Goal: Task Accomplishment & Management: Use online tool/utility

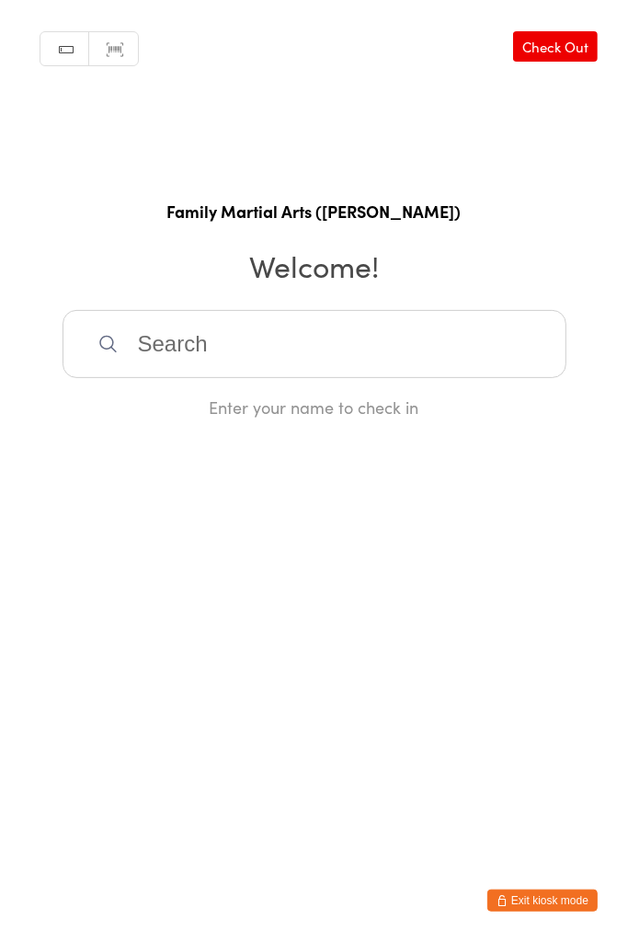
click at [172, 331] on input "search" at bounding box center [315, 344] width 504 height 68
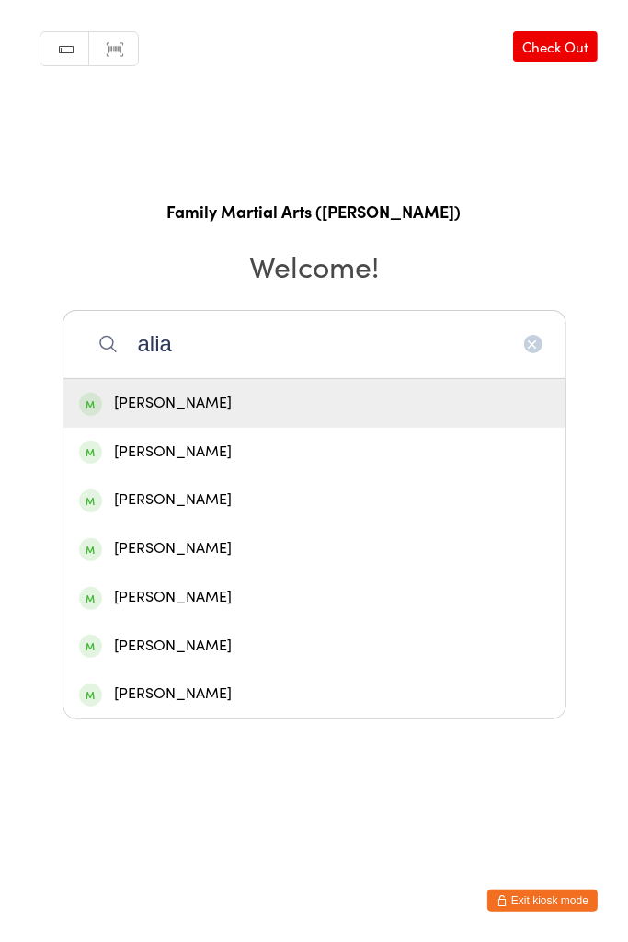
type input "alia"
click at [246, 409] on div "[PERSON_NAME]" at bounding box center [314, 403] width 471 height 25
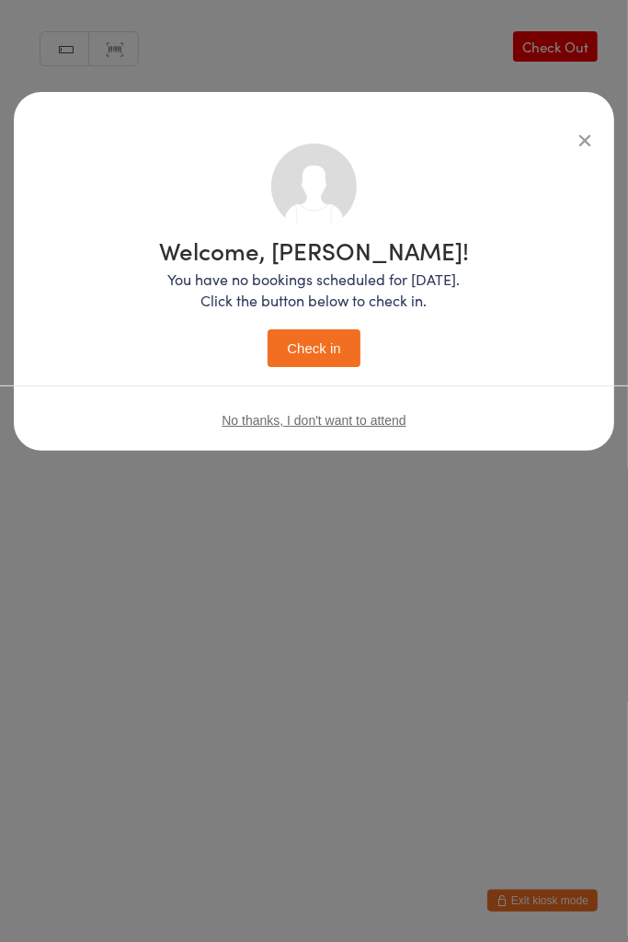
click at [316, 361] on button "Check in" at bounding box center [314, 348] width 92 height 38
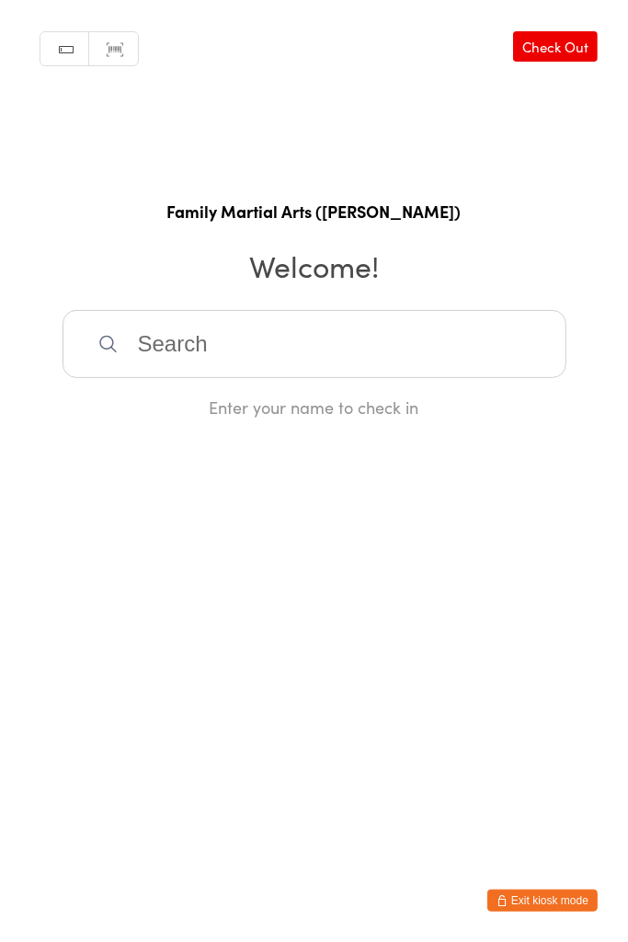
click at [145, 363] on input "search" at bounding box center [315, 344] width 504 height 68
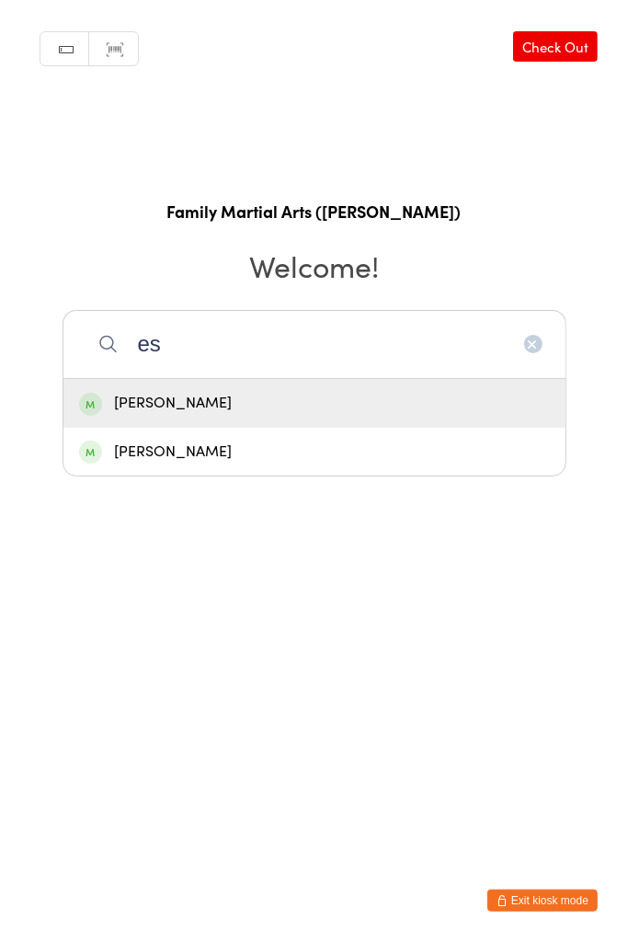
type input "es"
click at [113, 461] on div "[PERSON_NAME]" at bounding box center [314, 452] width 471 height 25
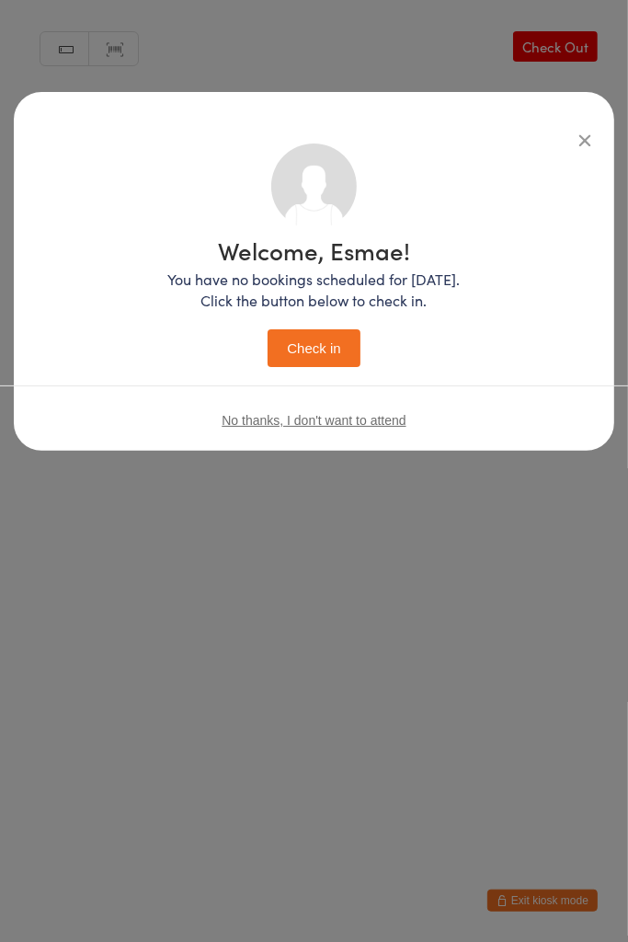
click at [304, 351] on button "Check in" at bounding box center [314, 348] width 92 height 38
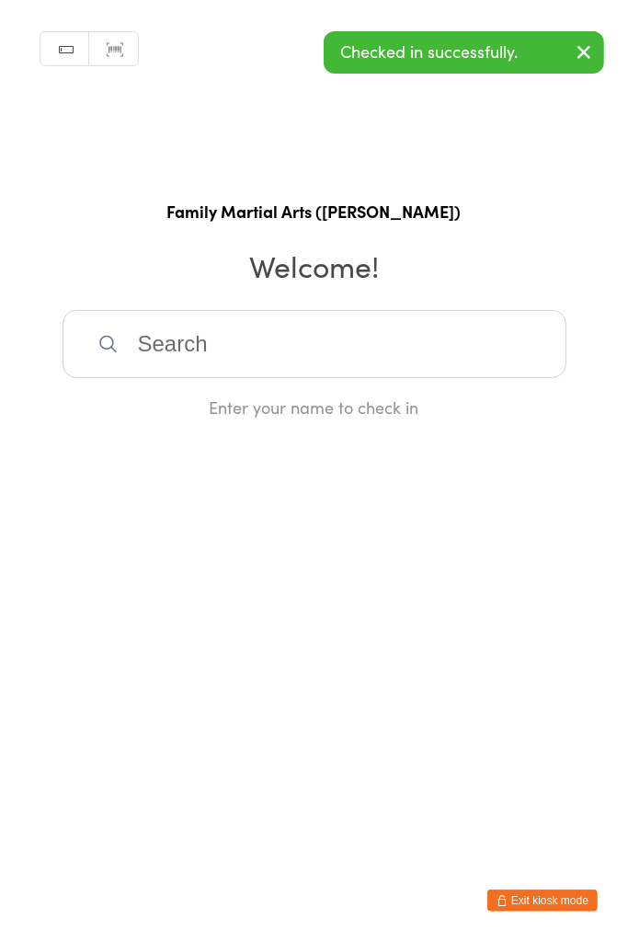
click at [142, 363] on input "search" at bounding box center [315, 344] width 504 height 68
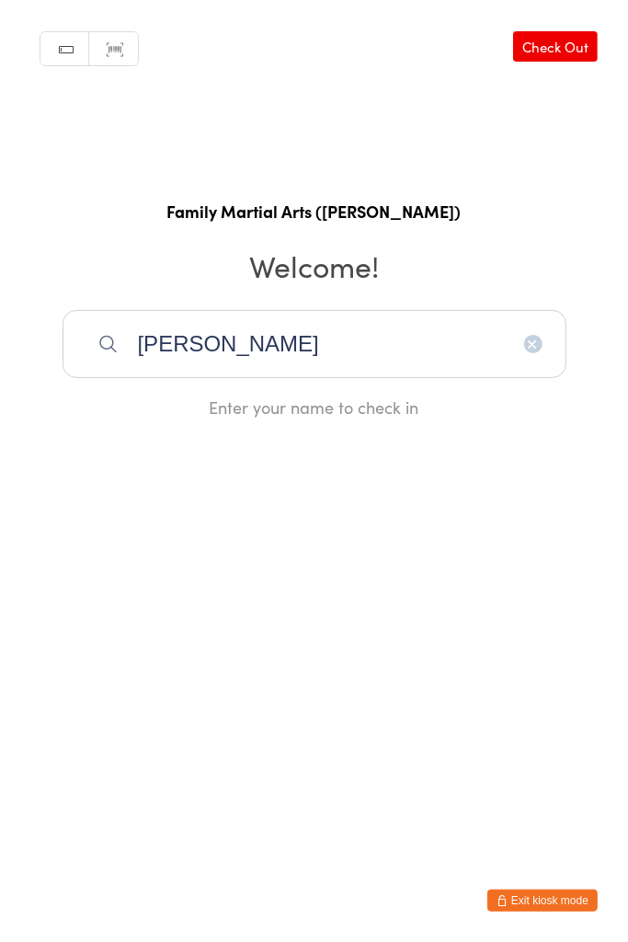
type input "[PERSON_NAME]"
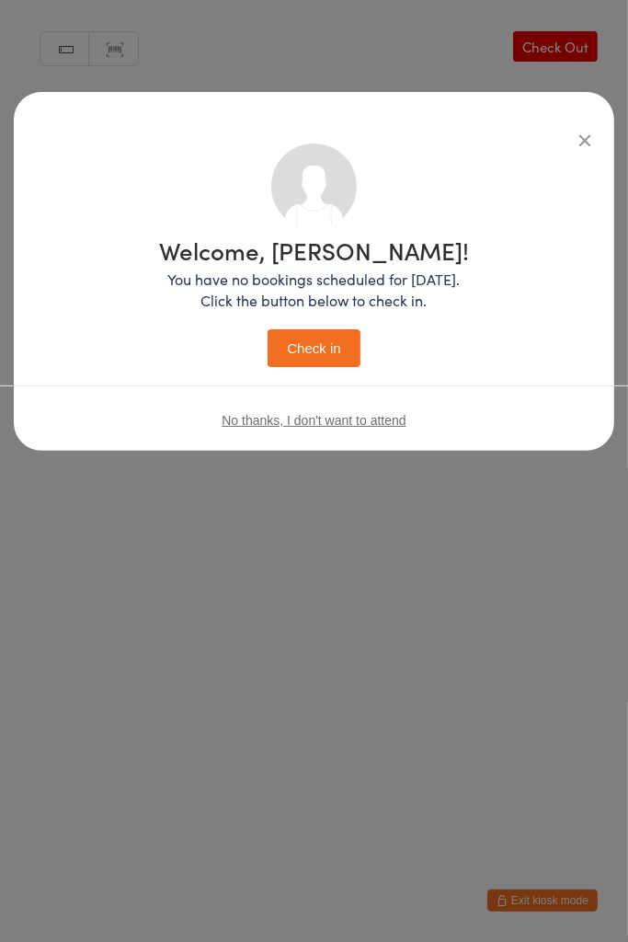
click at [585, 697] on div "Welcome, [PERSON_NAME]! You have no bookings scheduled for [DATE]. Click the bu…" at bounding box center [314, 471] width 628 height 942
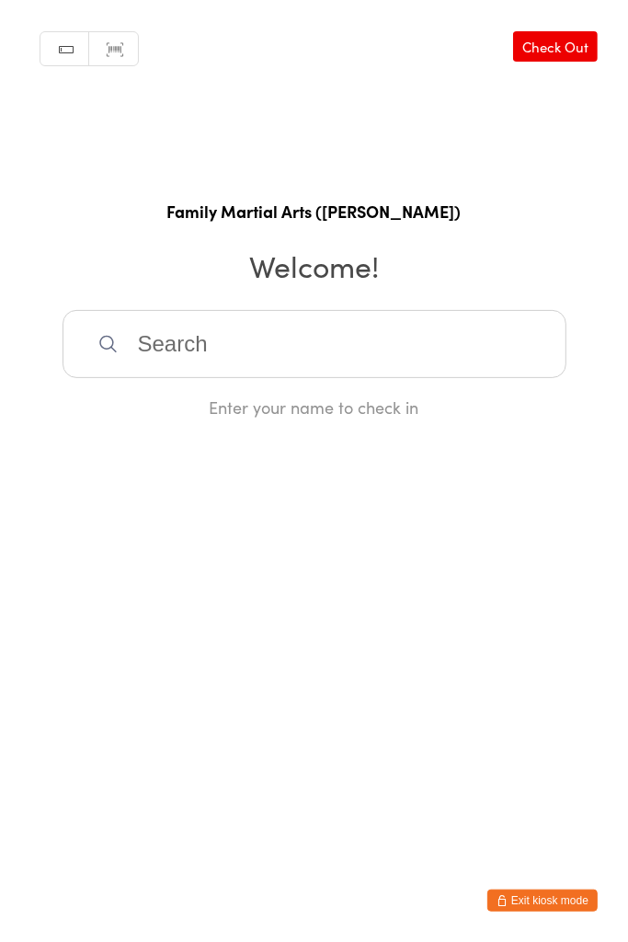
click at [120, 362] on input "search" at bounding box center [315, 344] width 504 height 68
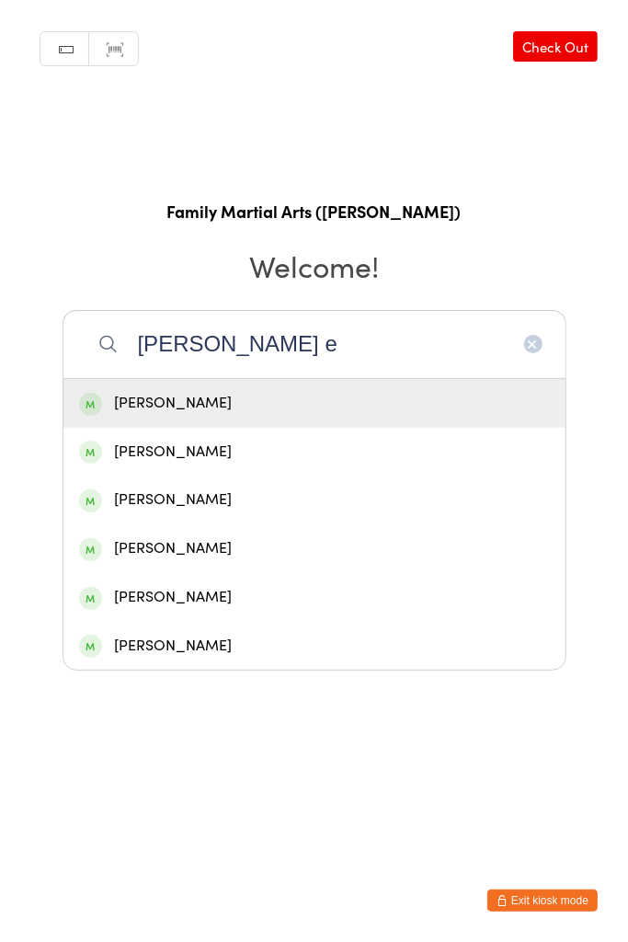
type input "[PERSON_NAME] e"
click at [138, 418] on div "[PERSON_NAME]" at bounding box center [314, 403] width 502 height 49
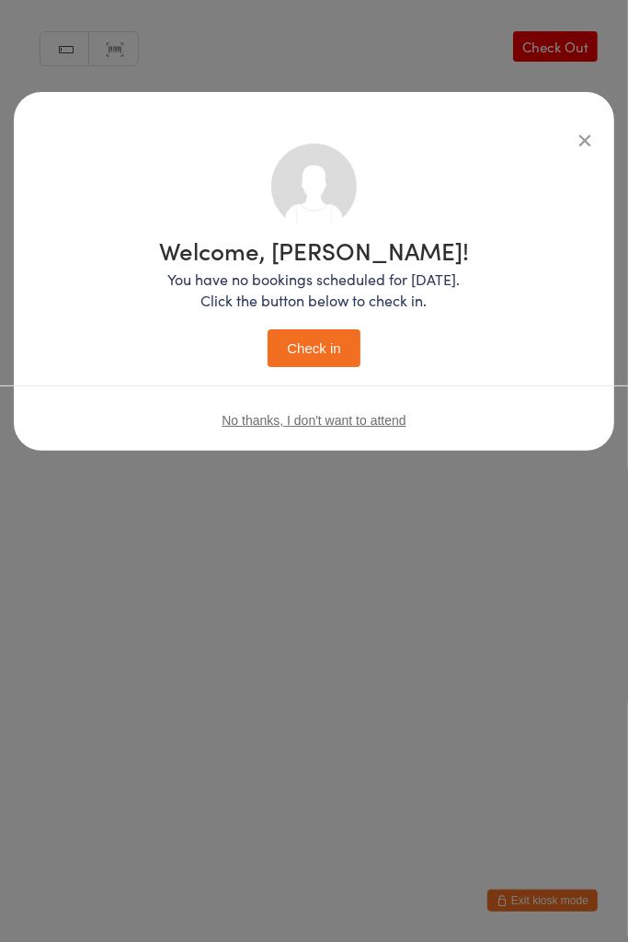
click at [275, 354] on button "Check in" at bounding box center [314, 348] width 92 height 38
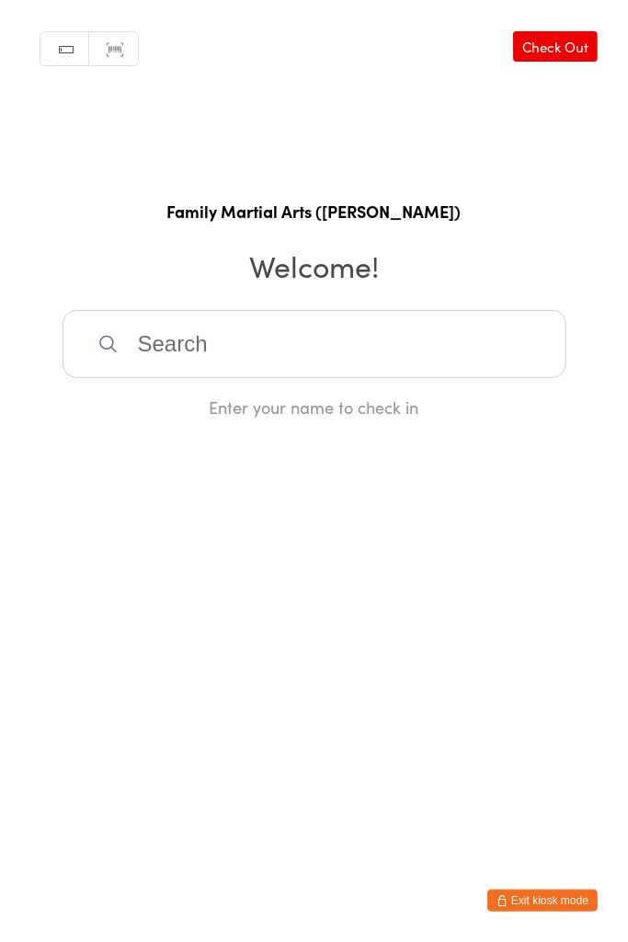
click at [384, 343] on input "search" at bounding box center [315, 344] width 504 height 68
click at [222, 333] on input "search" at bounding box center [315, 344] width 504 height 68
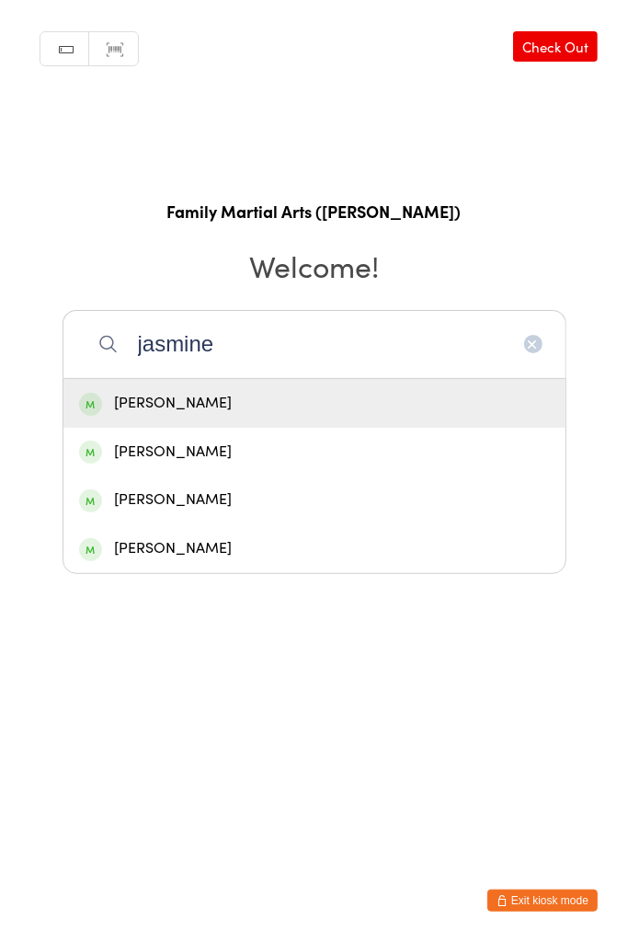
type input "jasmine"
click at [218, 457] on div "[PERSON_NAME]" at bounding box center [314, 452] width 471 height 25
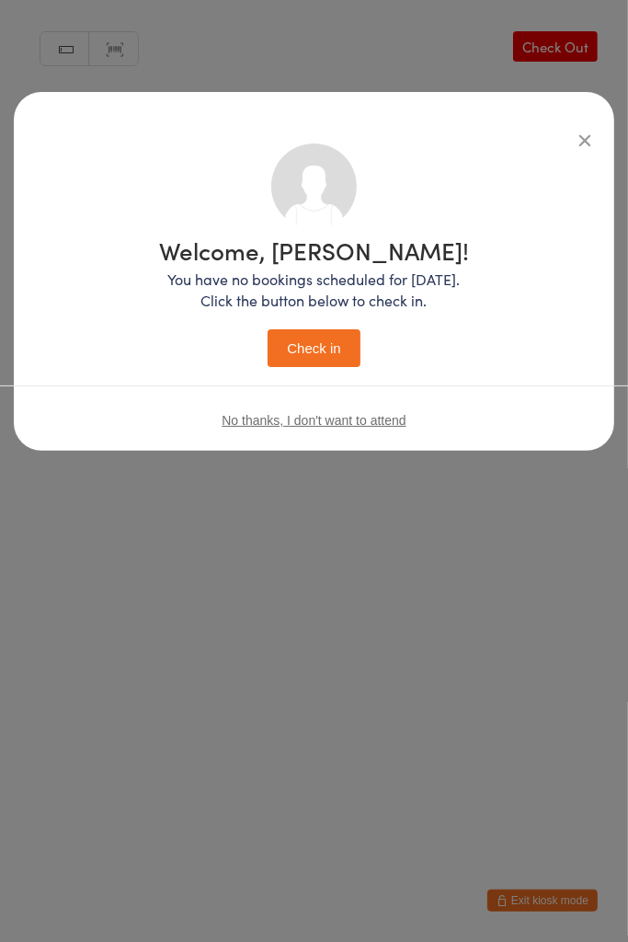
click at [306, 364] on button "Check in" at bounding box center [314, 348] width 92 height 38
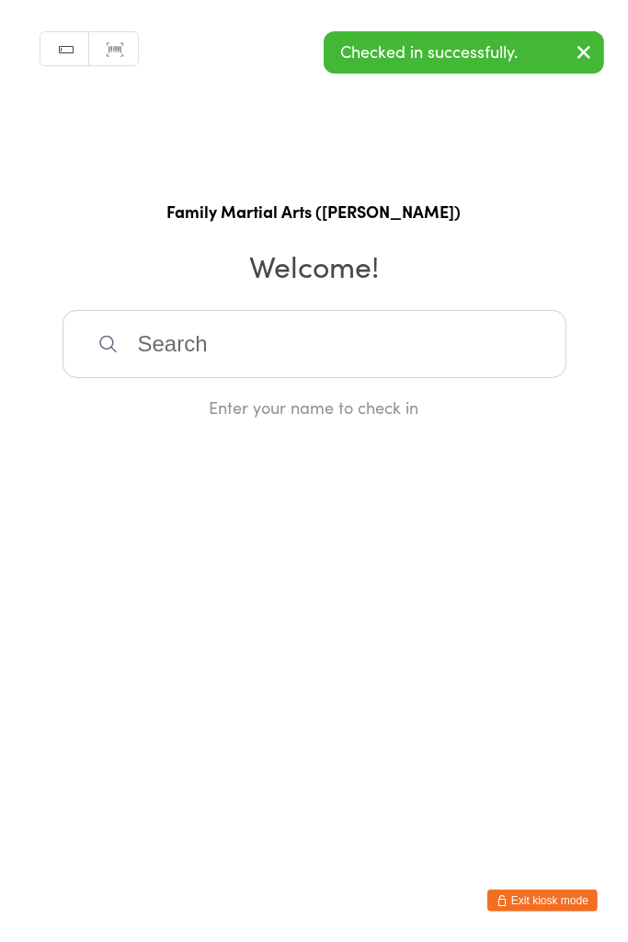
click at [338, 350] on input "search" at bounding box center [315, 344] width 504 height 68
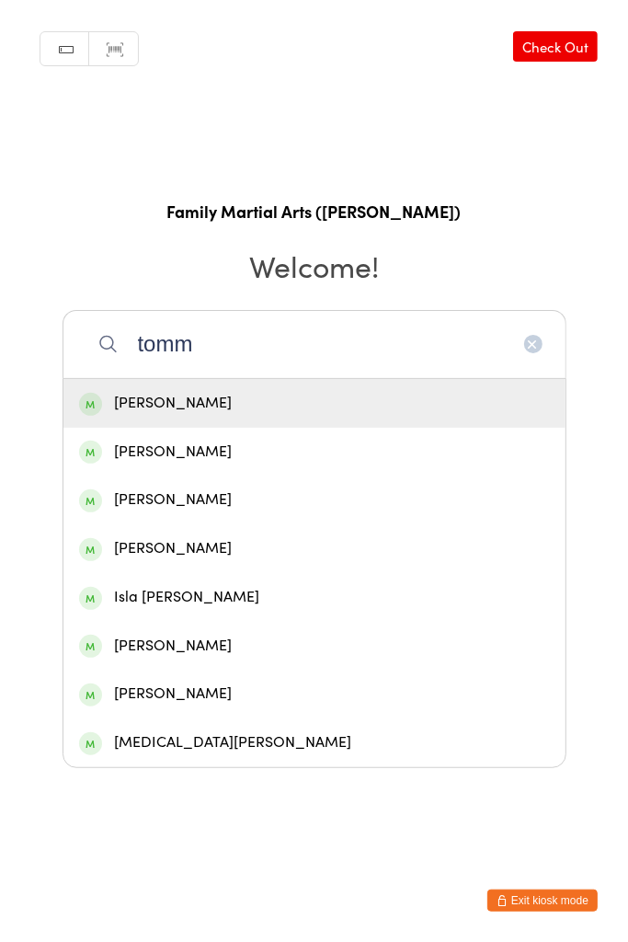
type input "tomm"
click at [202, 455] on div "[PERSON_NAME]" at bounding box center [314, 452] width 471 height 25
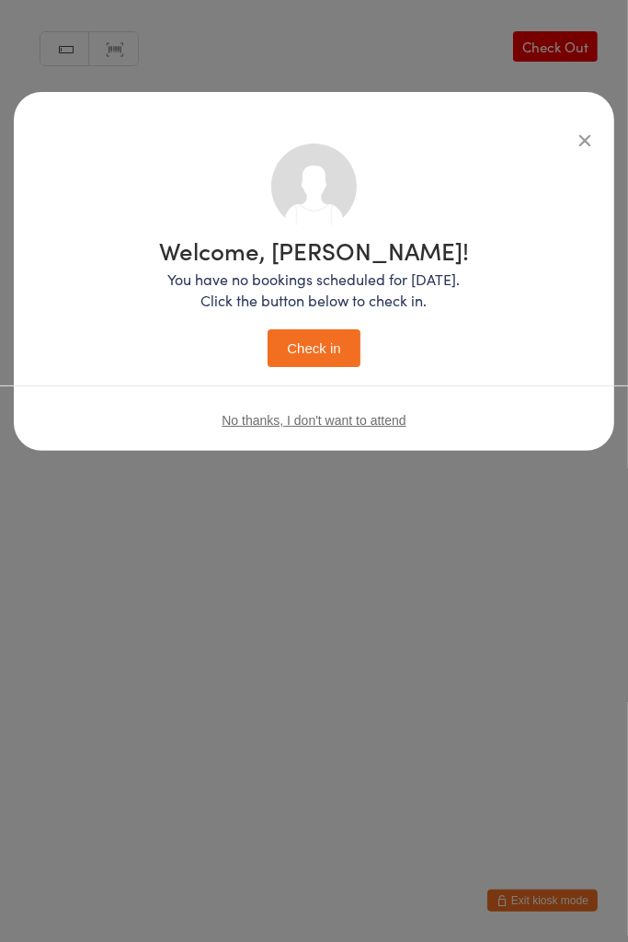
click at [575, 134] on icon "button" at bounding box center [585, 140] width 20 height 20
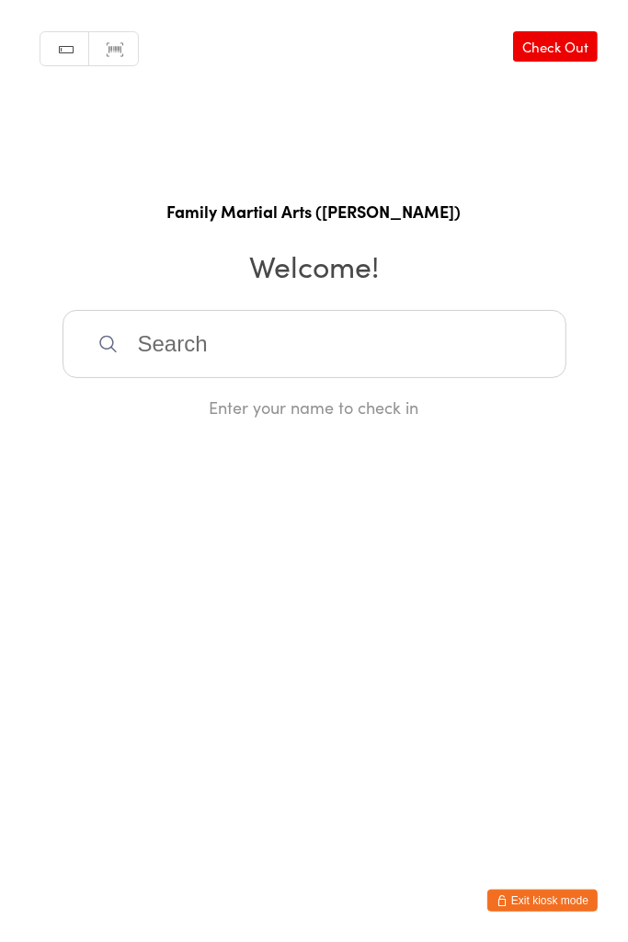
click at [305, 349] on input "search" at bounding box center [315, 344] width 504 height 68
type input "naam"
click at [250, 406] on div "[PERSON_NAME]" at bounding box center [314, 403] width 471 height 25
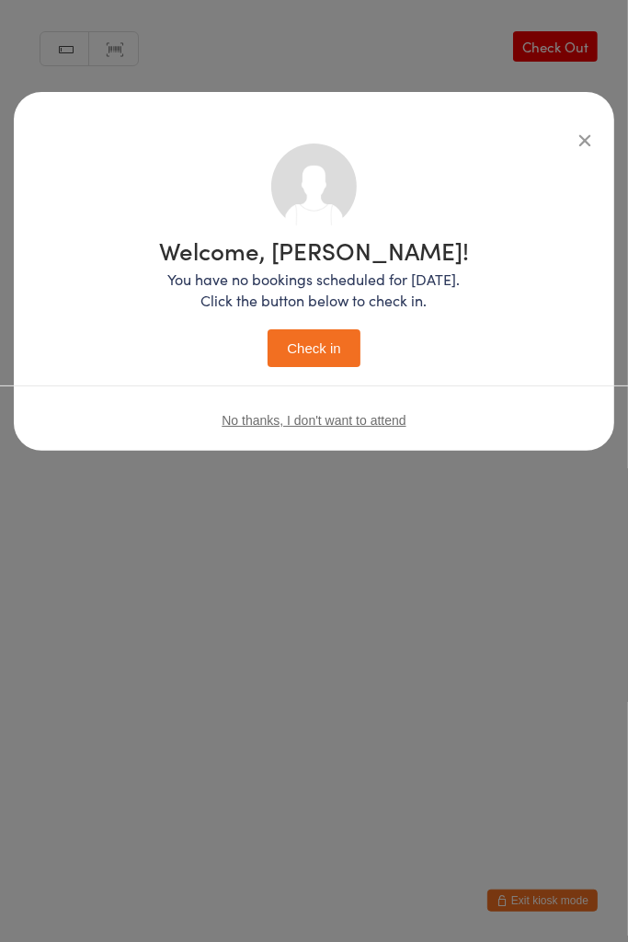
click at [332, 351] on button "Check in" at bounding box center [314, 348] width 92 height 38
